Goal: Information Seeking & Learning: Learn about a topic

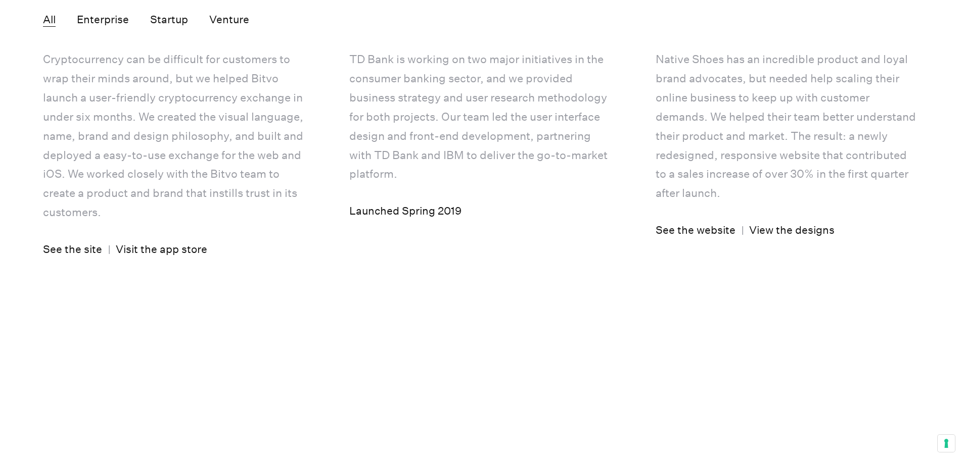
scroll to position [3052, 0]
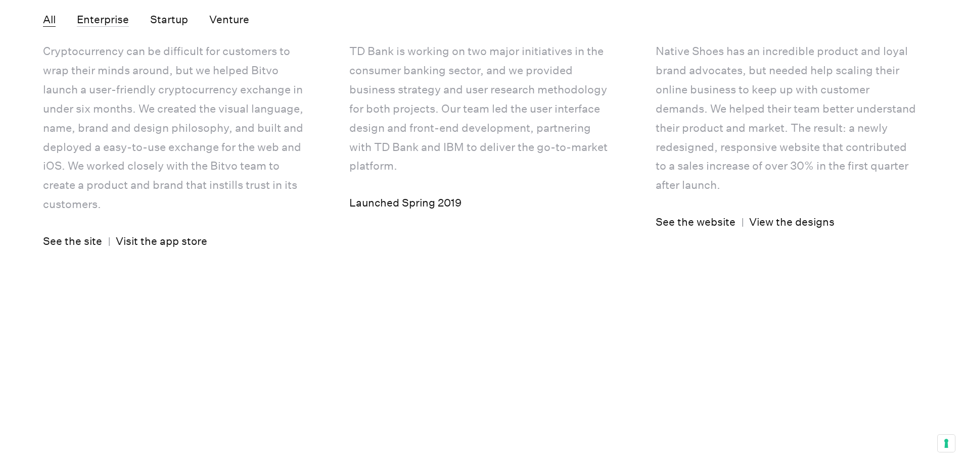
click at [103, 22] on button "Enterprise" at bounding box center [103, 20] width 52 height 14
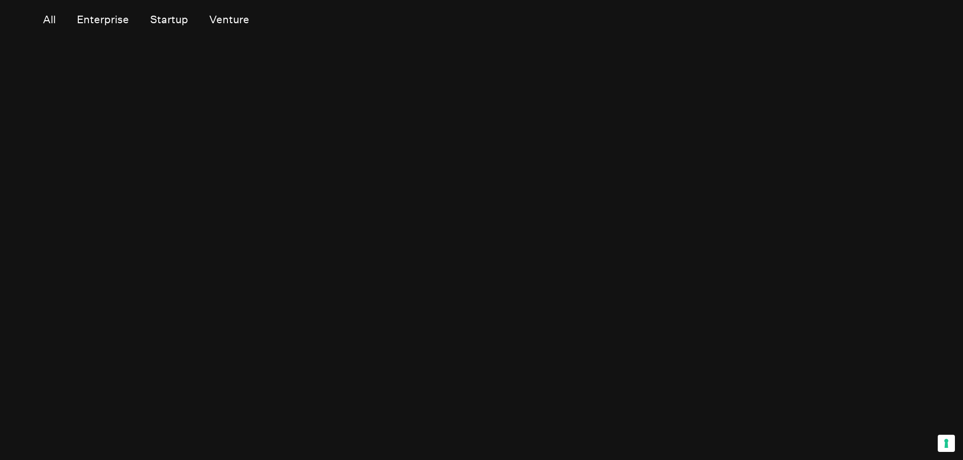
scroll to position [0, 0]
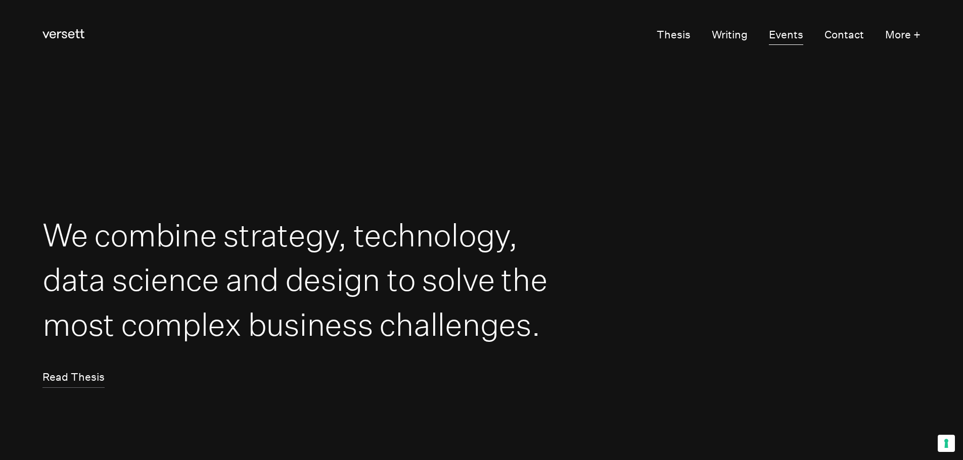
click at [788, 33] on link "Events" at bounding box center [786, 35] width 34 height 20
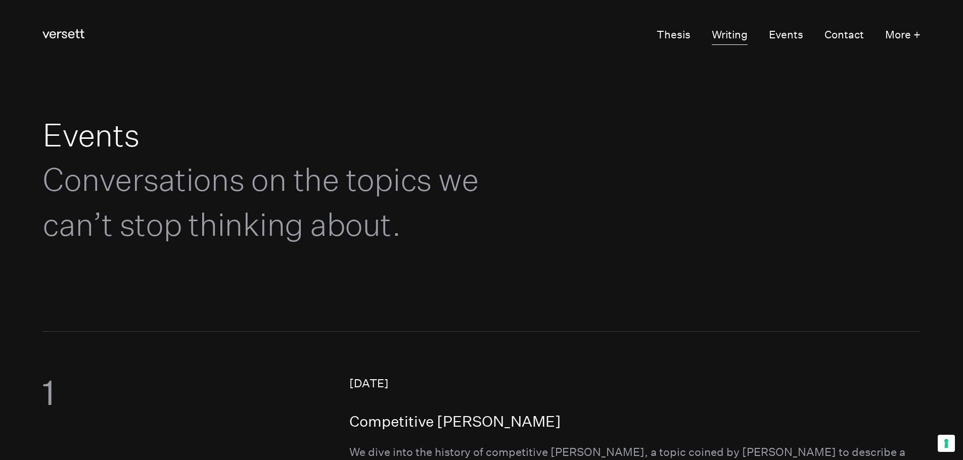
click at [740, 41] on link "Writing" at bounding box center [730, 35] width 36 height 20
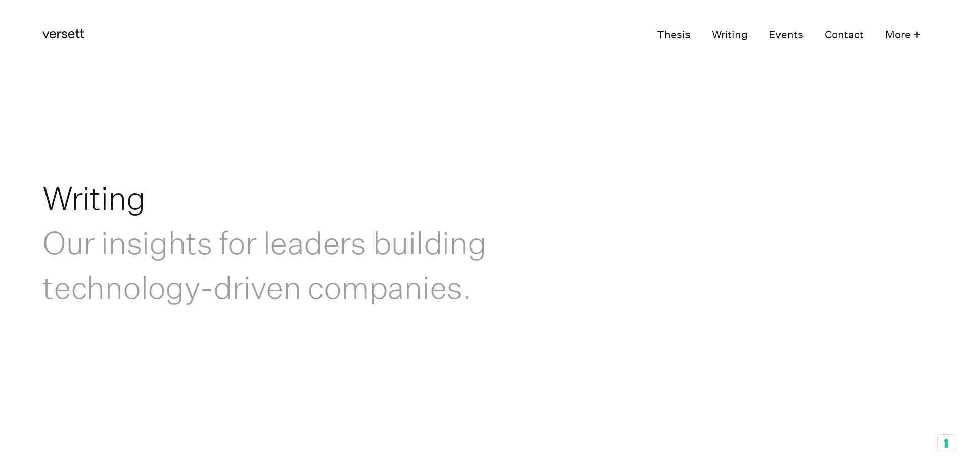
click at [678, 33] on link "Thesis" at bounding box center [673, 35] width 34 height 20
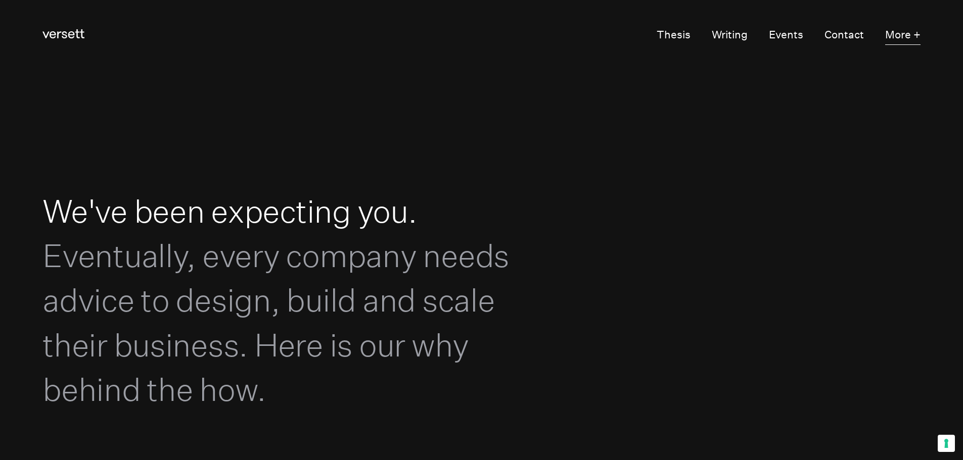
click at [900, 29] on button "More +" at bounding box center [902, 35] width 35 height 20
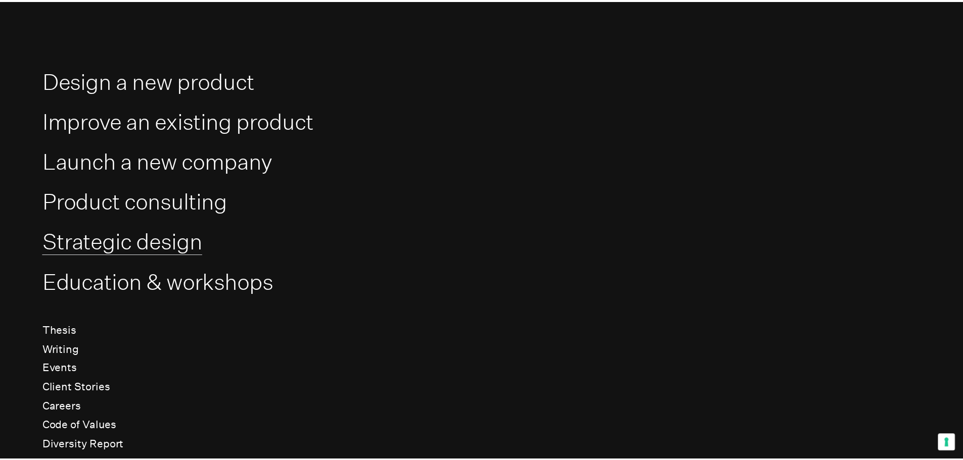
scroll to position [51, 0]
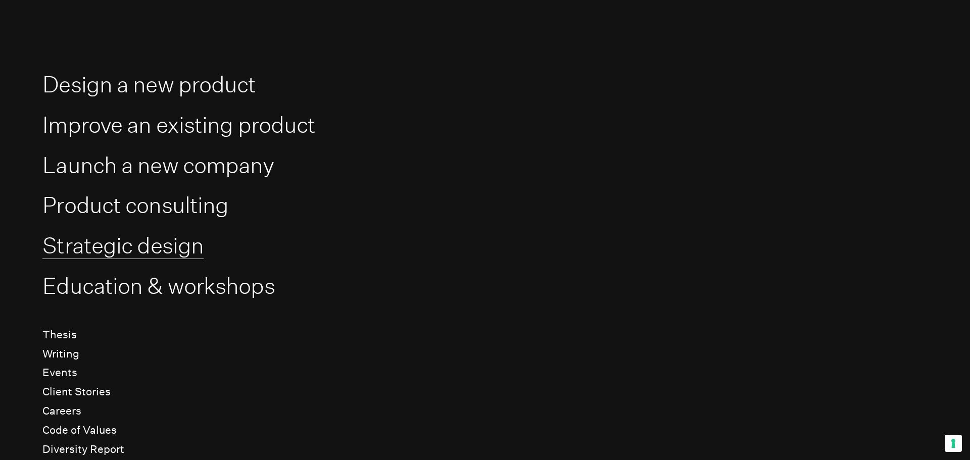
click at [185, 252] on link "Strategic design" at bounding box center [122, 245] width 161 height 27
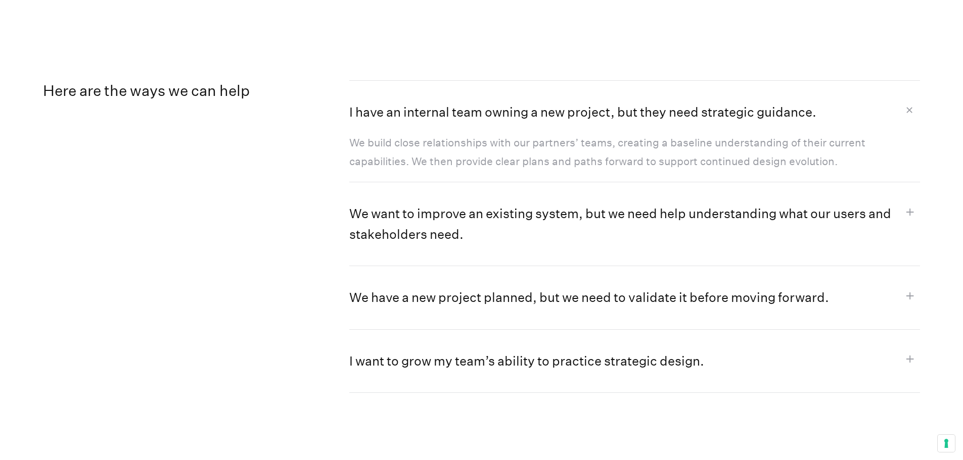
scroll to position [1067, 0]
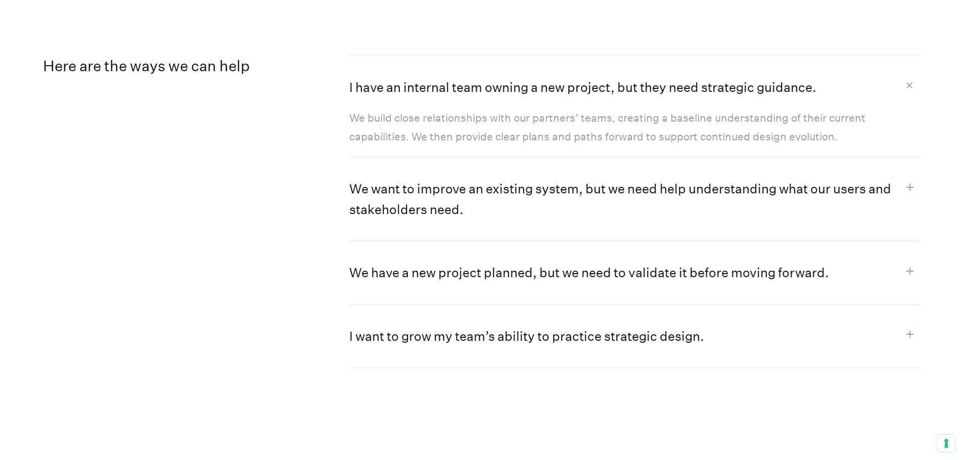
click at [910, 91] on button "I have an internal team owning a new project, but they need strategic guidance." at bounding box center [634, 82] width 570 height 52
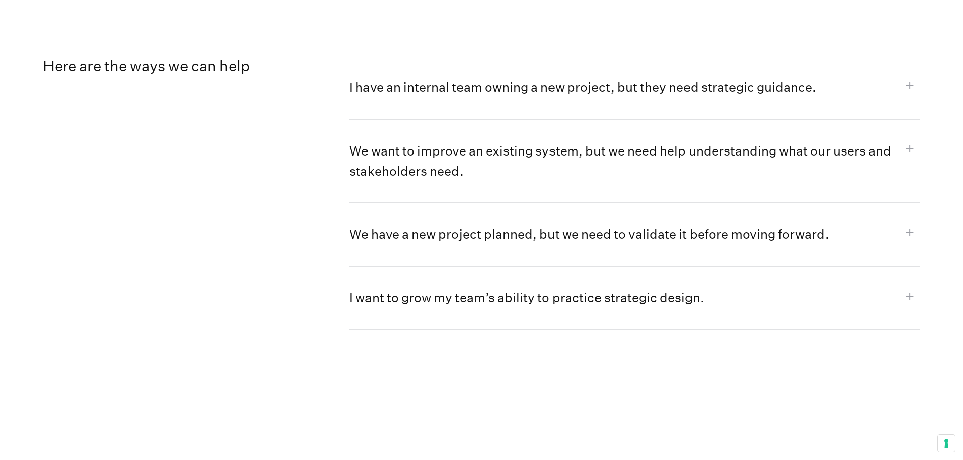
click at [910, 91] on button "I have an internal team owning a new project, but they need strategic guidance." at bounding box center [634, 87] width 570 height 63
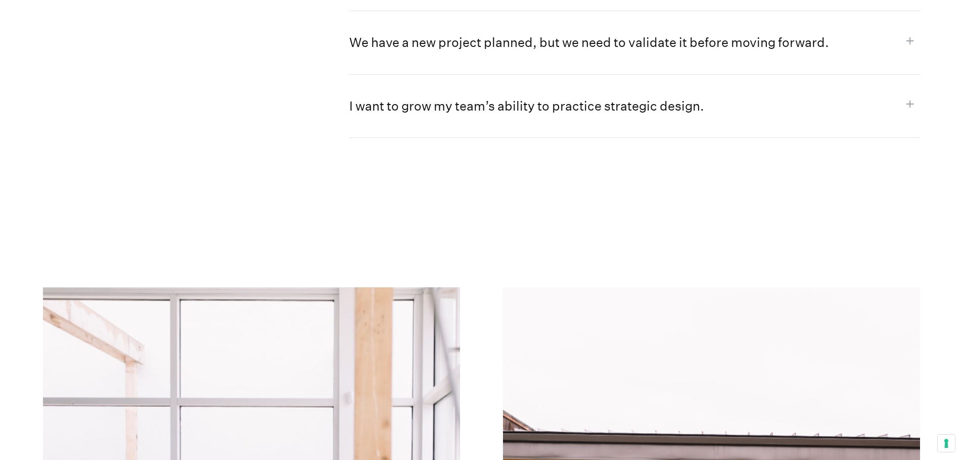
scroll to position [1015, 0]
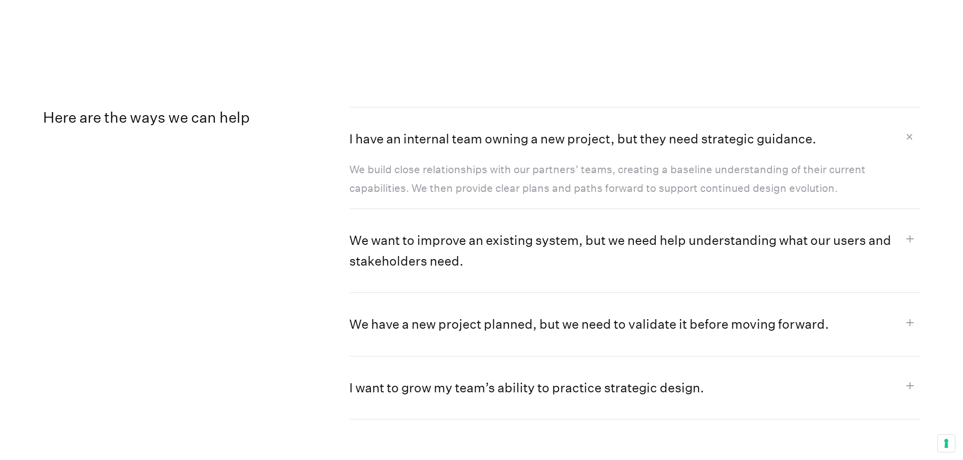
click at [919, 132] on button "I have an internal team owning a new project, but they need strategic guidance." at bounding box center [634, 134] width 570 height 52
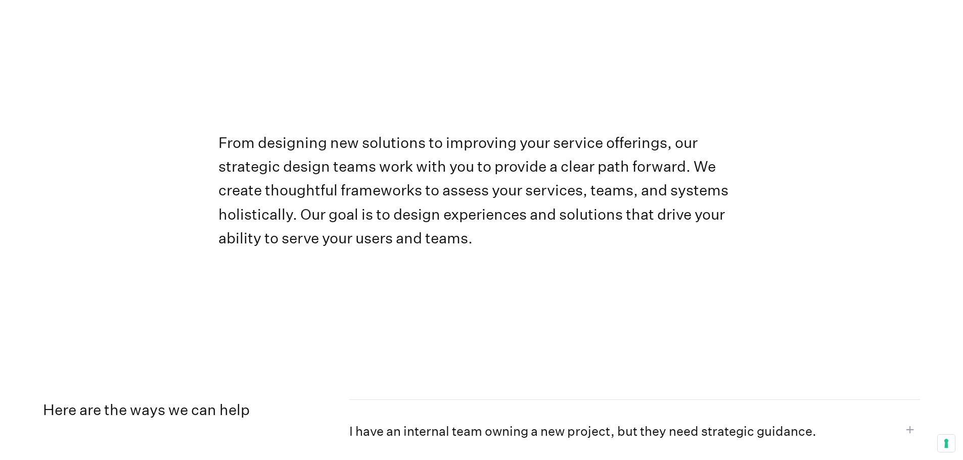
scroll to position [0, 0]
